Goal: Check status: Check status

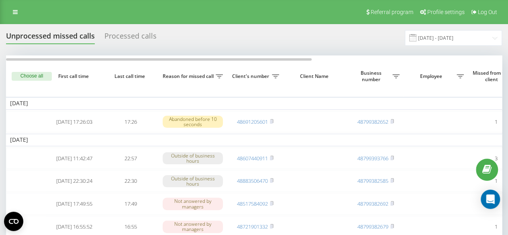
click at [152, 40] on div "Processed calls" at bounding box center [130, 38] width 52 height 12
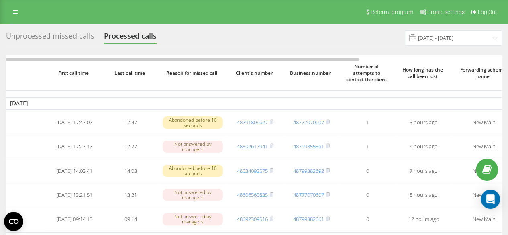
click at [82, 37] on div "Unprocessed missed calls" at bounding box center [50, 38] width 88 height 12
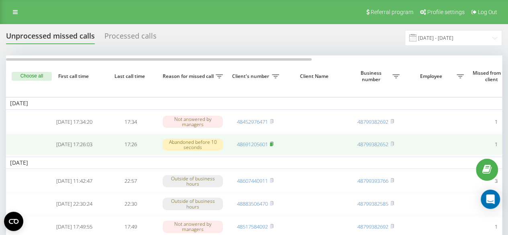
click at [272, 146] on rect at bounding box center [271, 145] width 2 height 4
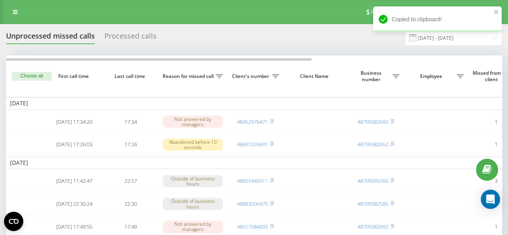
click at [239, 65] on th "Client's number" at bounding box center [255, 75] width 56 height 41
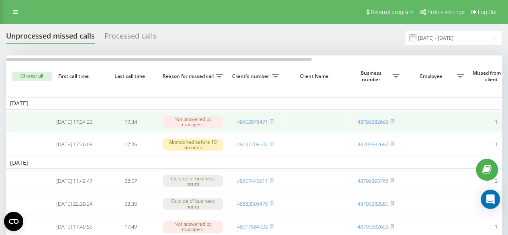
click at [274, 121] on td "48452976471" at bounding box center [255, 121] width 56 height 21
click at [272, 120] on rect at bounding box center [271, 122] width 2 height 4
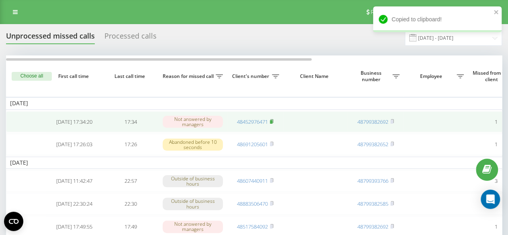
click at [272, 120] on rect at bounding box center [271, 122] width 2 height 4
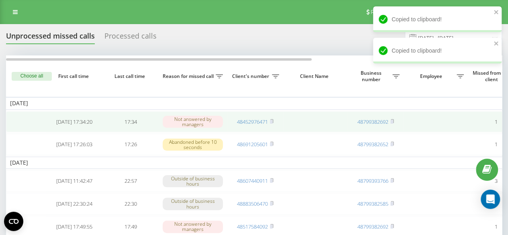
click at [322, 126] on td at bounding box center [315, 121] width 64 height 21
